Goal: Information Seeking & Learning: Learn about a topic

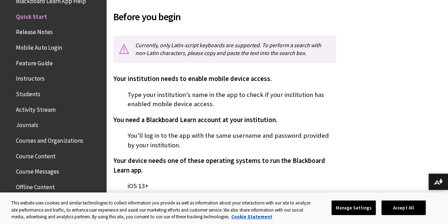
scroll to position [177, 0]
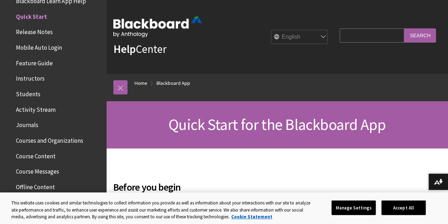
click at [346, 32] on input "Search Query" at bounding box center [372, 35] width 65 height 14
type input "bryant & stratton college"
click at [404, 28] on input "Search" at bounding box center [420, 35] width 32 height 14
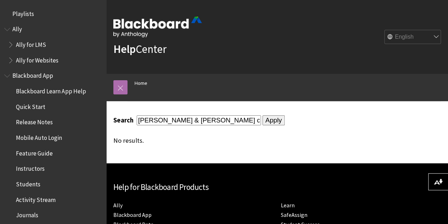
click at [121, 86] on link at bounding box center [120, 87] width 14 height 14
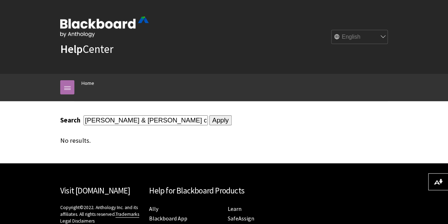
click at [63, 89] on link at bounding box center [67, 87] width 14 height 14
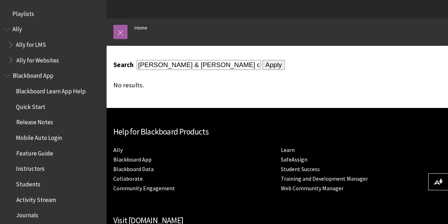
scroll to position [156, 0]
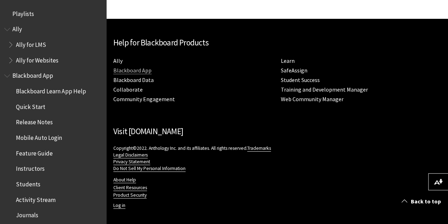
click at [131, 67] on link "Blackboard App" at bounding box center [132, 70] width 38 height 7
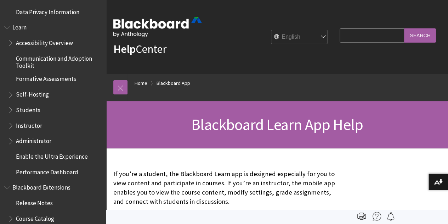
scroll to position [603, 0]
